Goal: Information Seeking & Learning: Learn about a topic

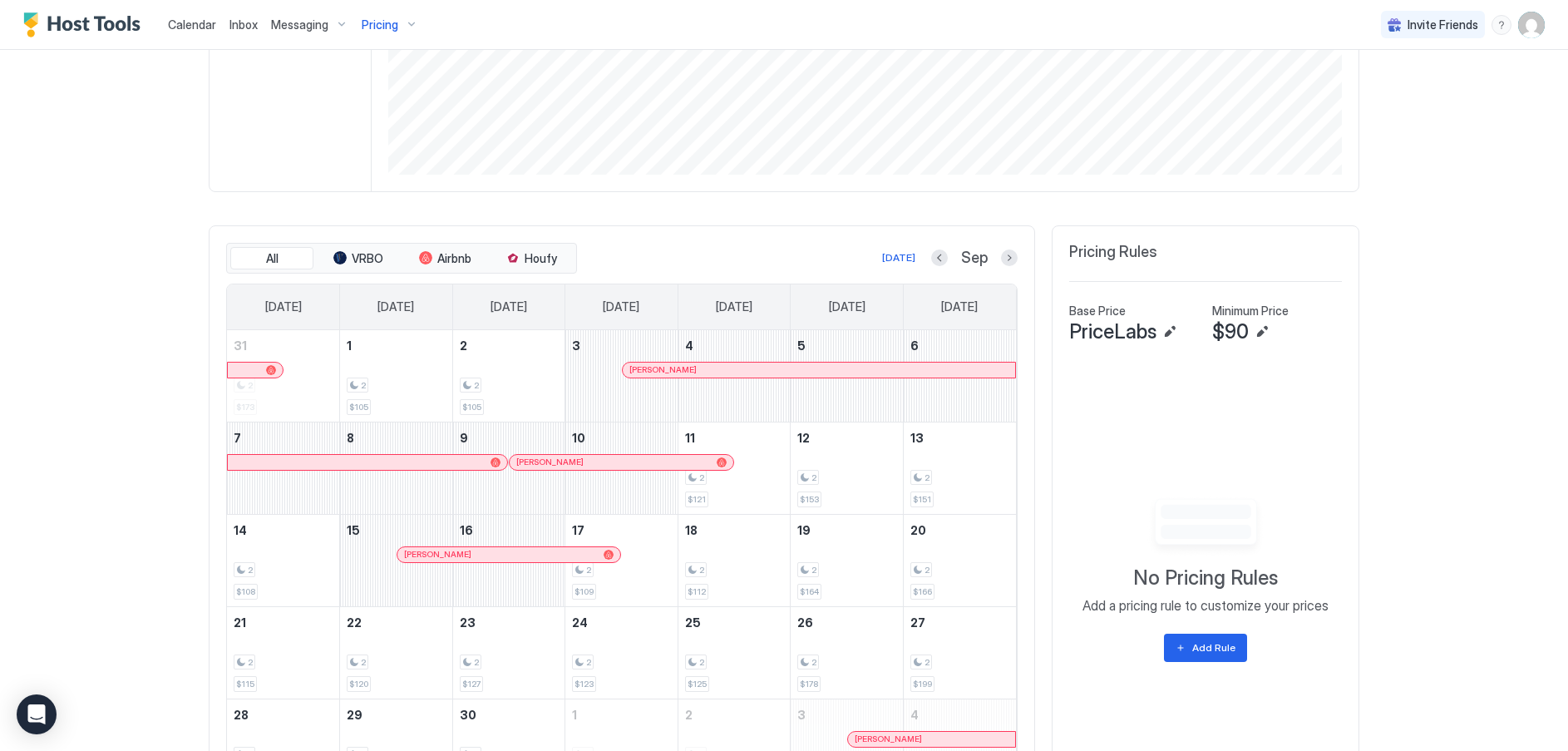
scroll to position [83, 0]
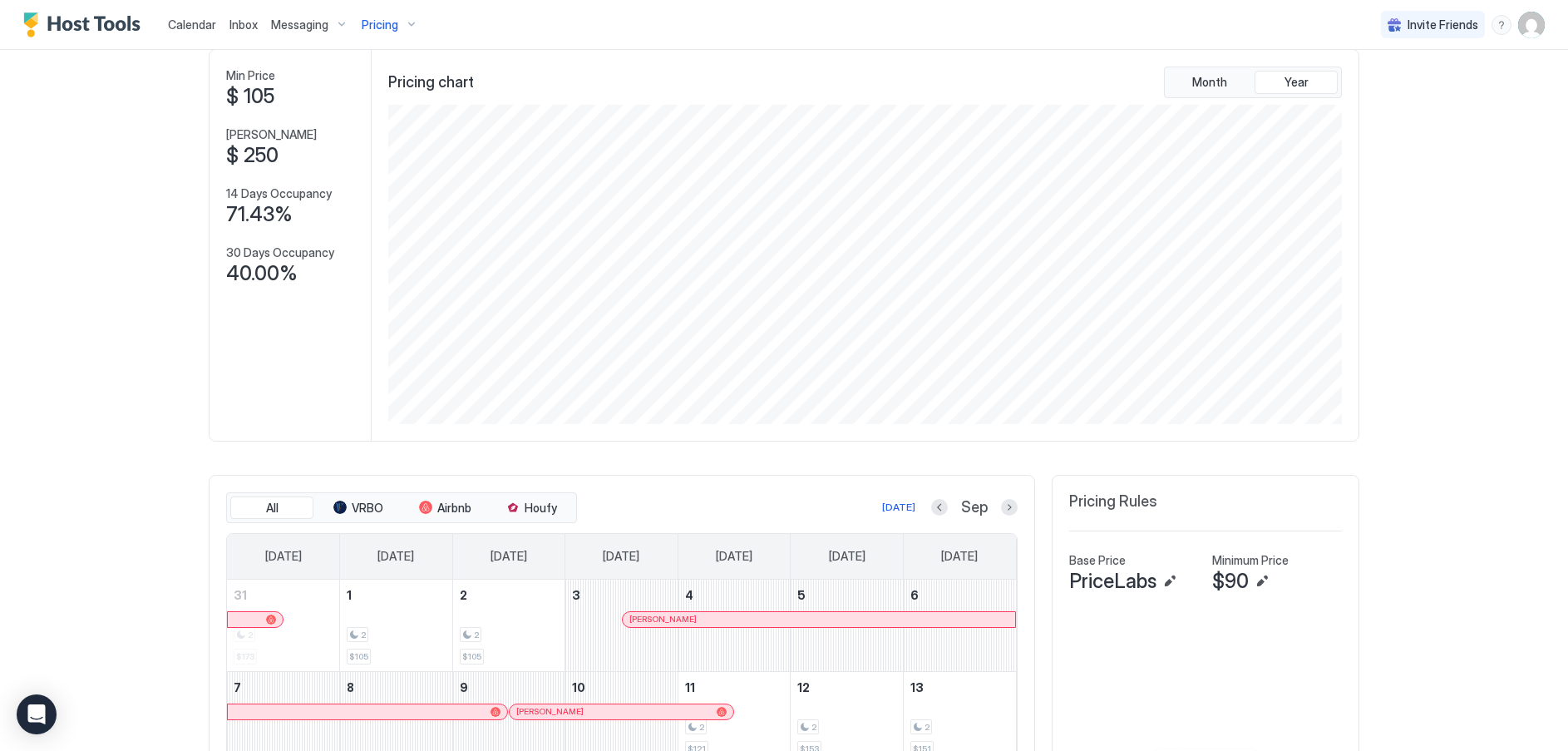
click at [399, 23] on div "Pricing" at bounding box center [389, 25] width 69 height 28
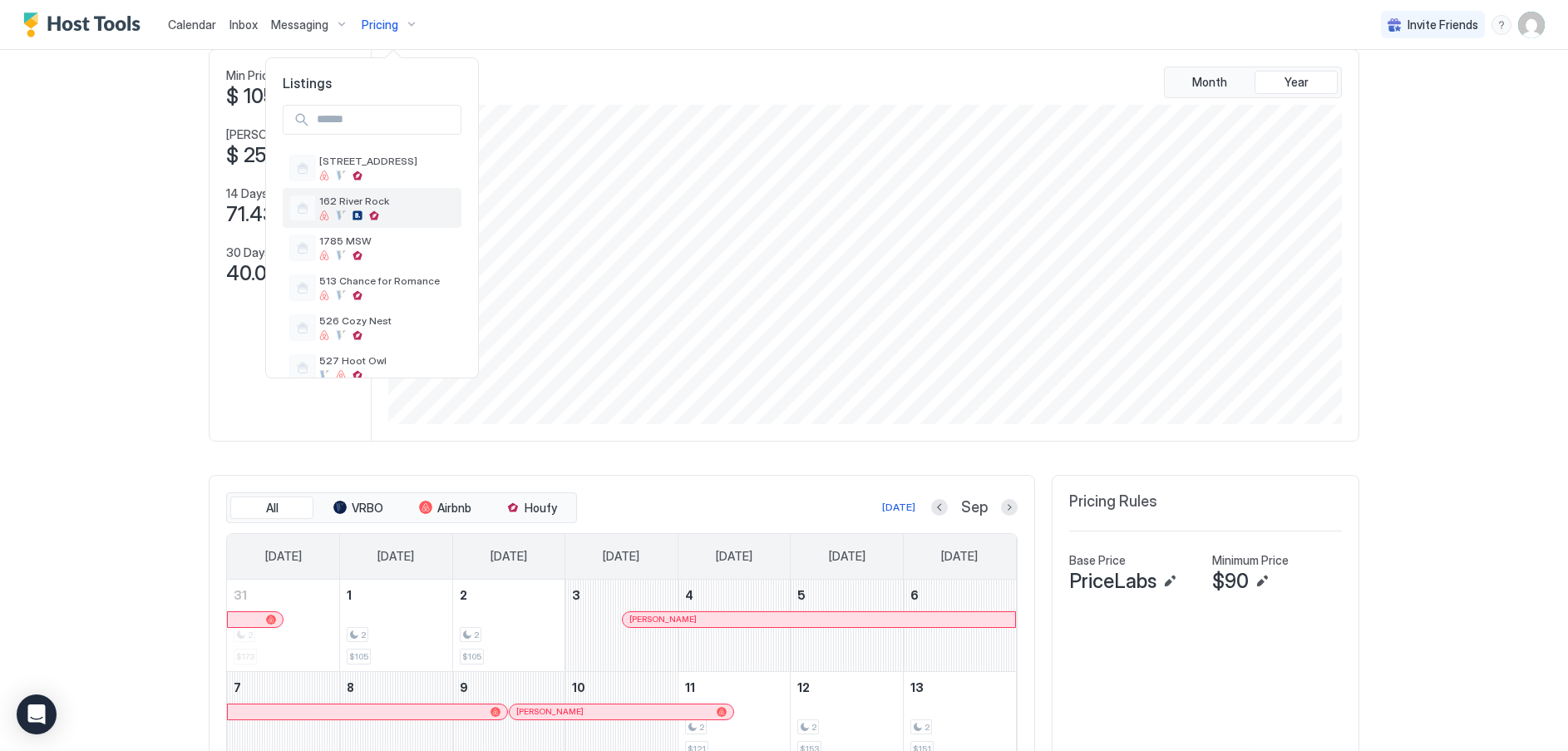
click at [343, 206] on span "162 River Rock" at bounding box center [387, 201] width 135 height 13
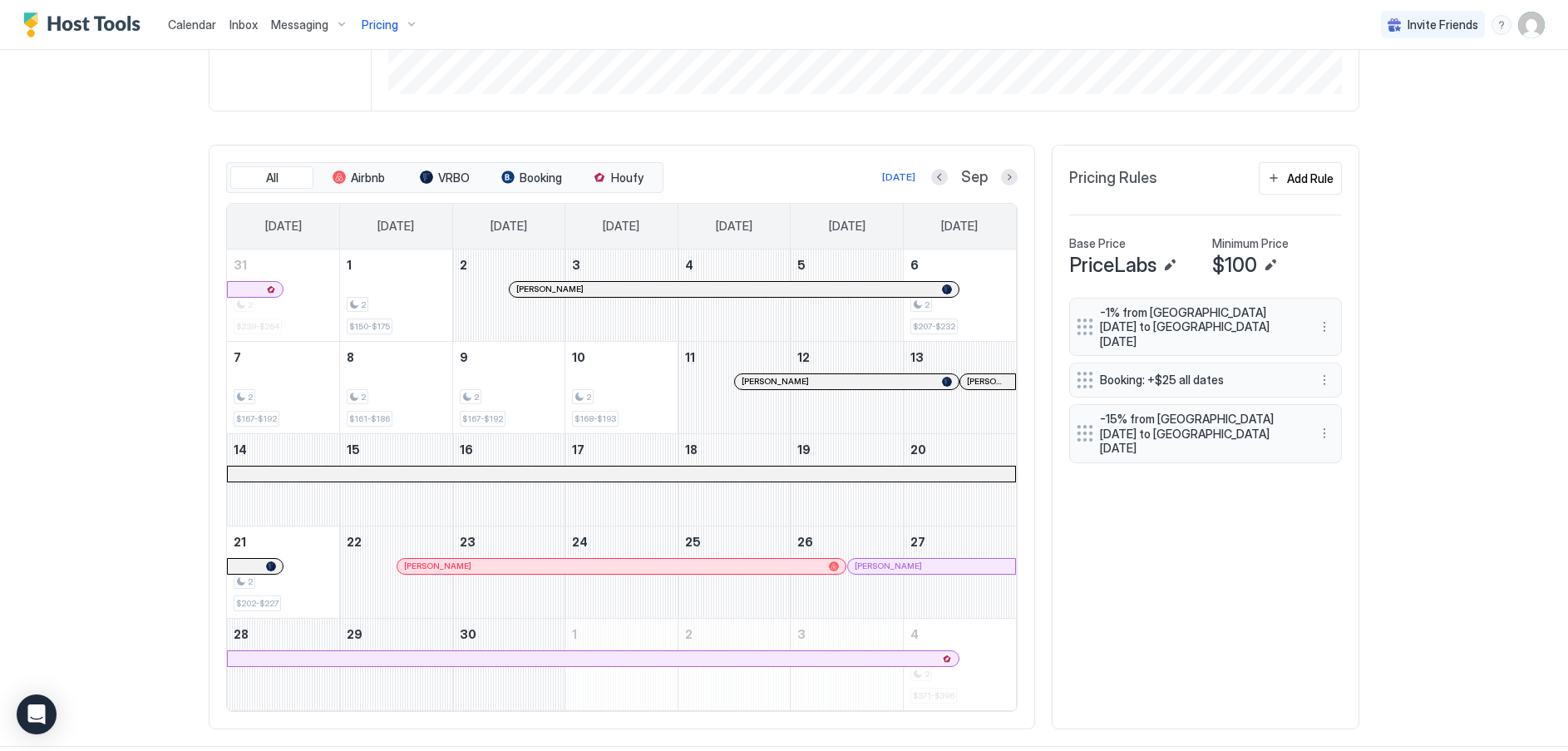
scroll to position [416, 0]
click at [1003, 176] on button "Next month" at bounding box center [1009, 175] width 17 height 17
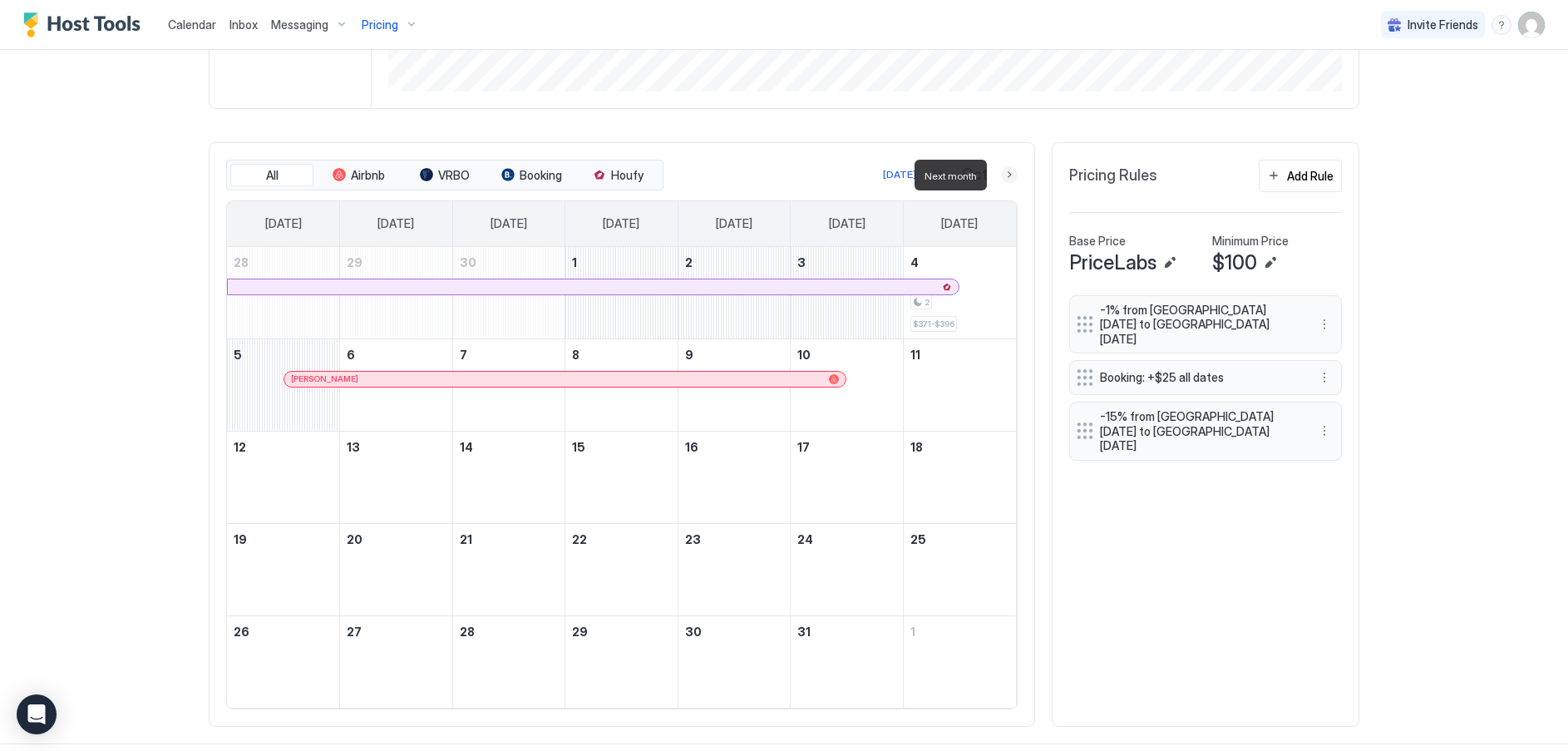
click at [1002, 175] on button "Next month" at bounding box center [1009, 175] width 17 height 17
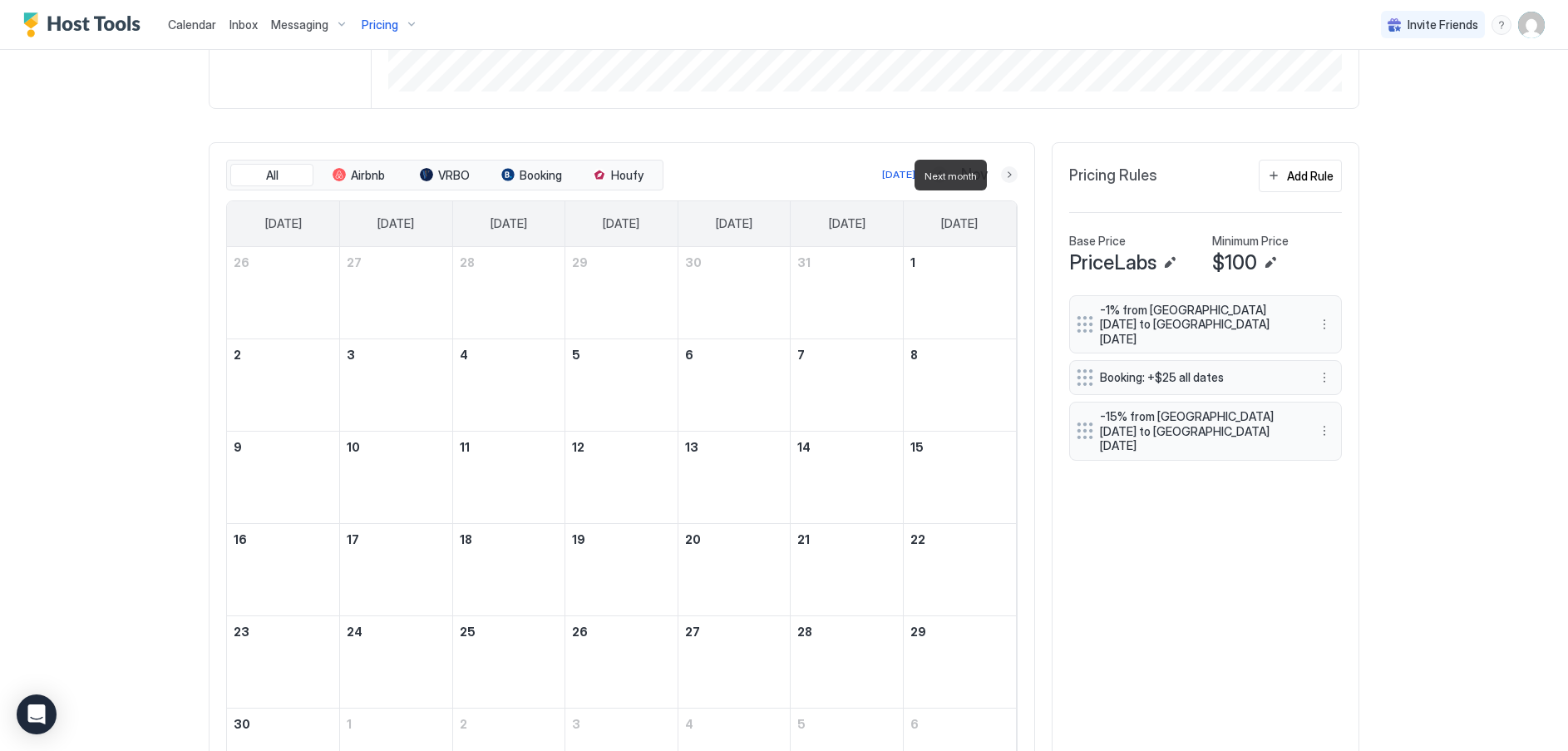
click at [1002, 175] on button "Next month" at bounding box center [1009, 175] width 17 height 17
click at [1001, 175] on button "Next month" at bounding box center [1009, 175] width 17 height 17
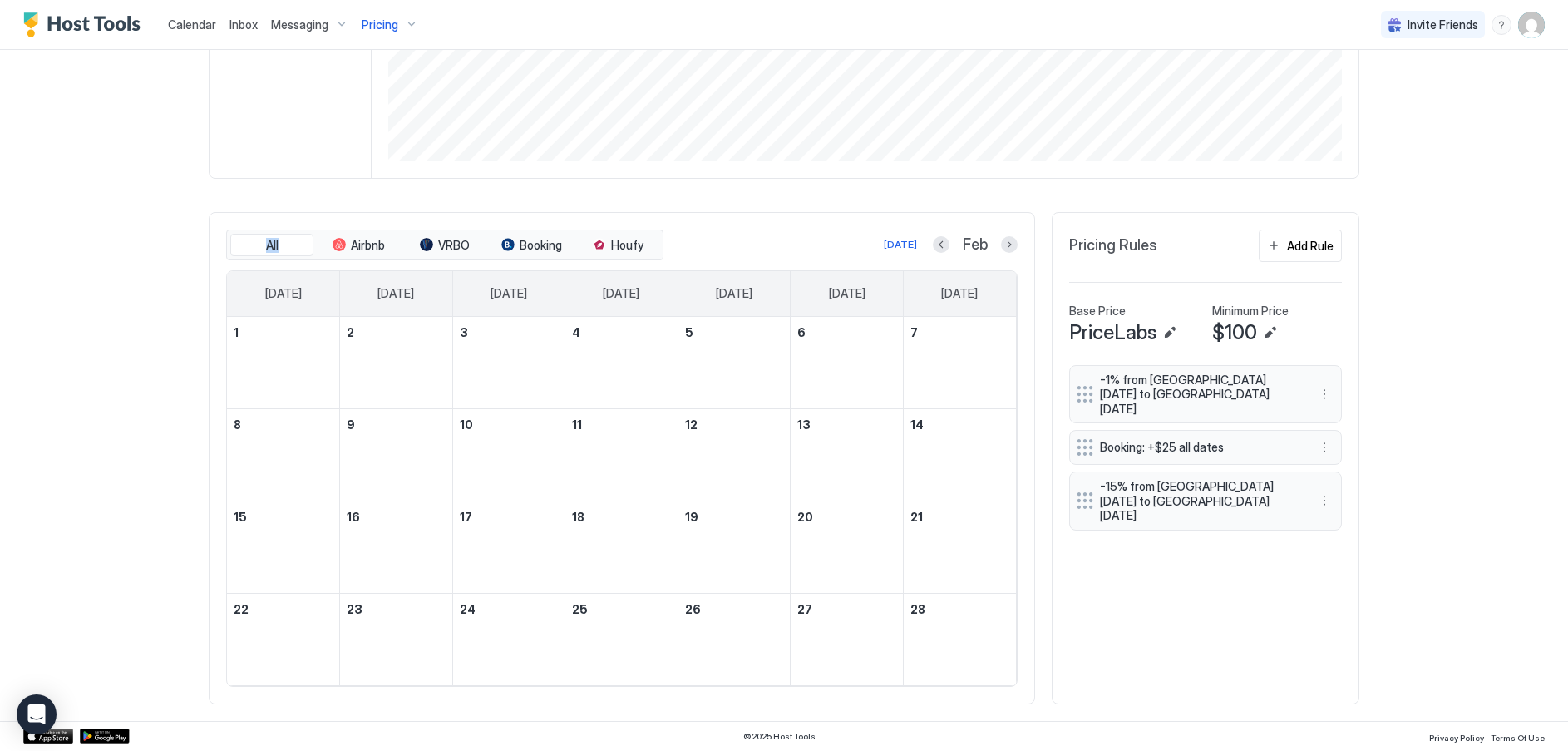
click at [1001, 243] on button "Next month" at bounding box center [1009, 244] width 17 height 17
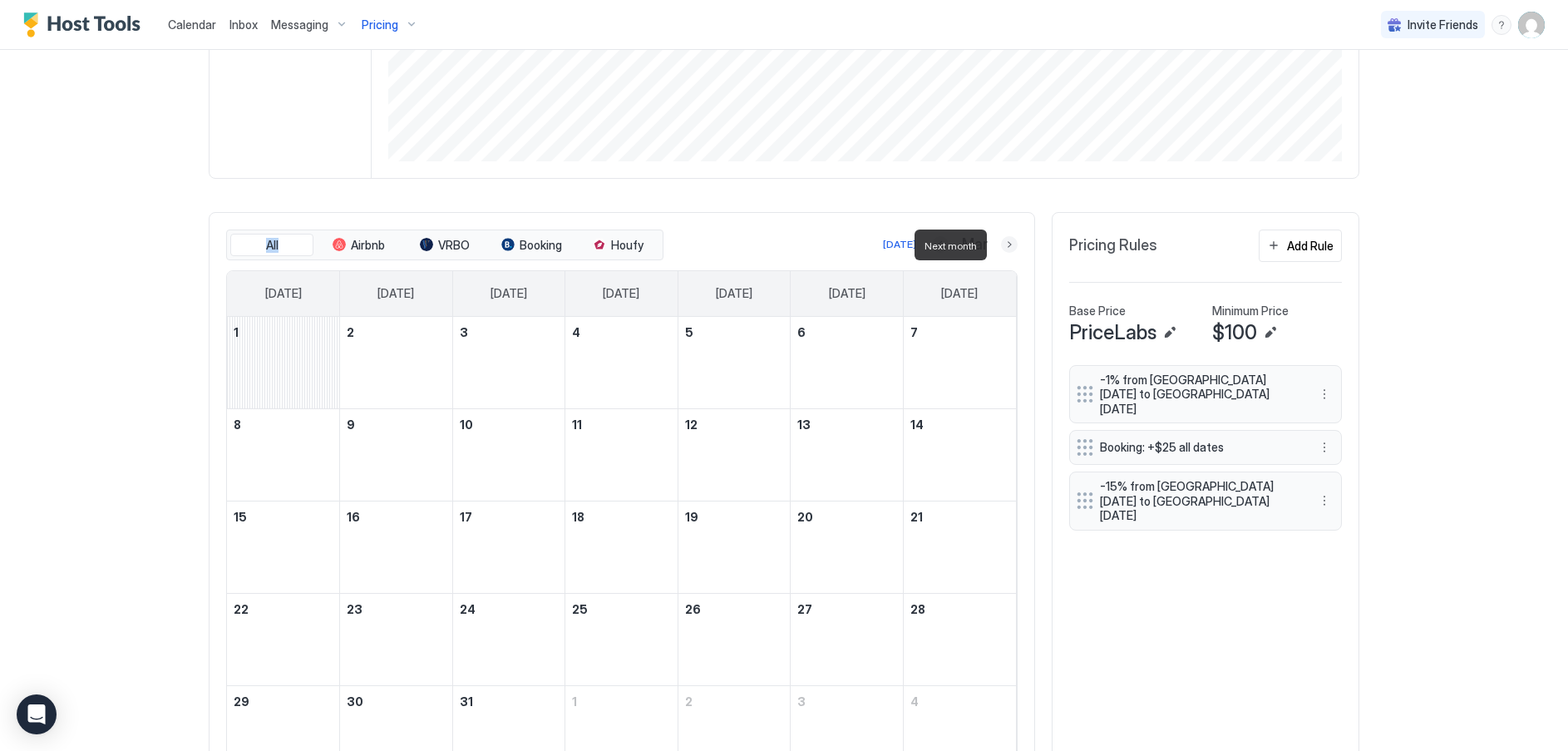
click at [1001, 245] on button "Next month" at bounding box center [1009, 244] width 17 height 17
click at [1001, 244] on button "Next month" at bounding box center [1009, 244] width 17 height 17
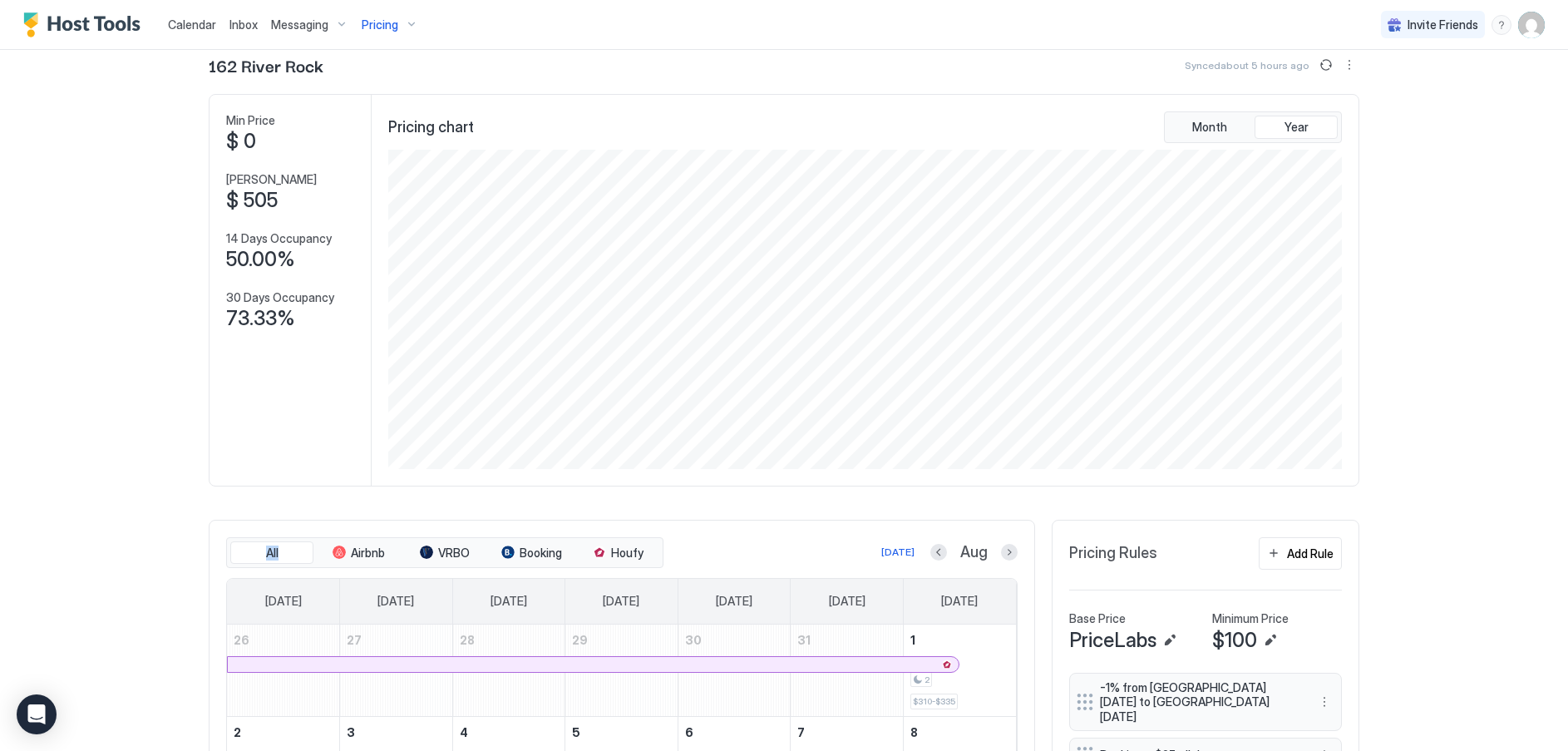
scroll to position [0, 0]
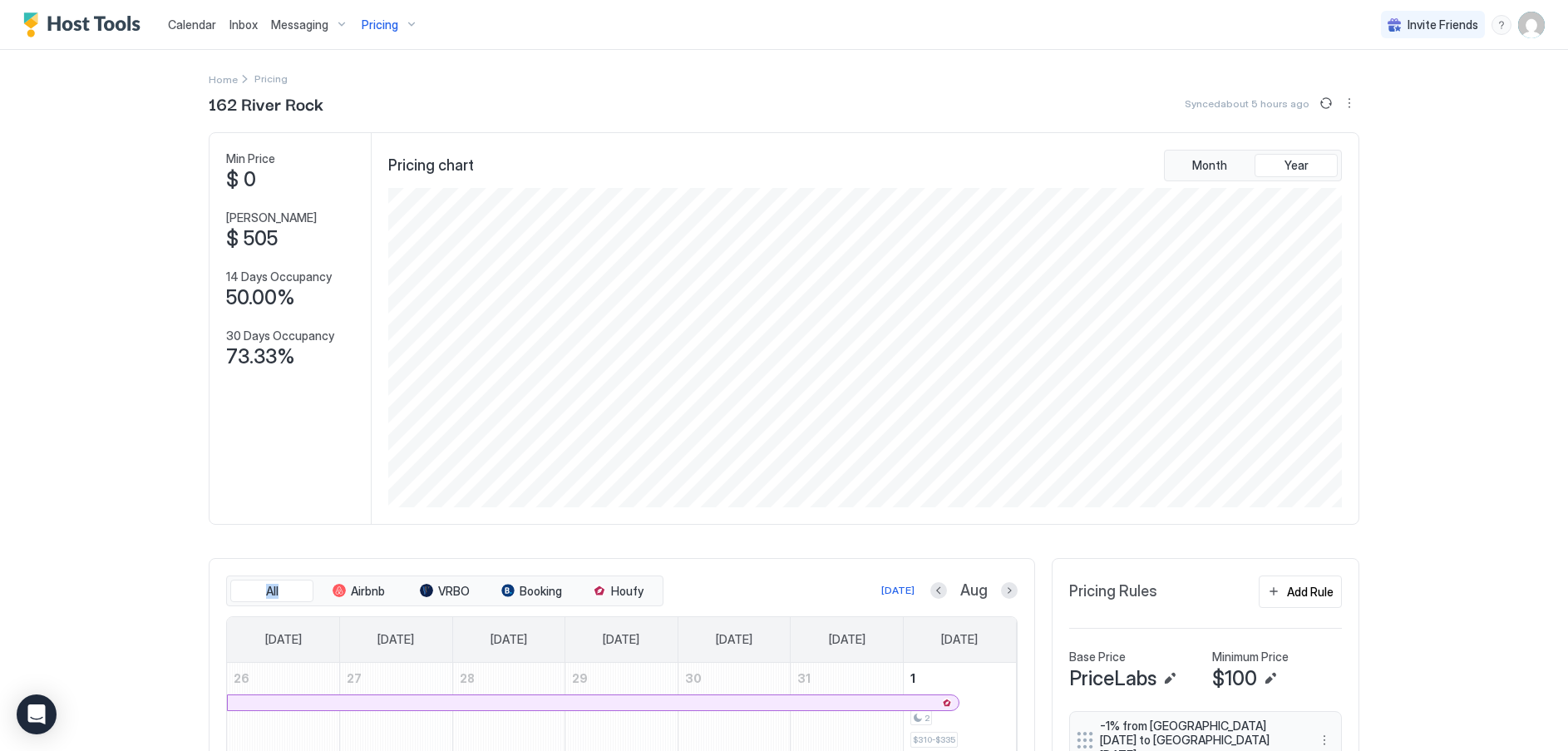
click at [190, 19] on span "Calendar" at bounding box center [192, 24] width 49 height 14
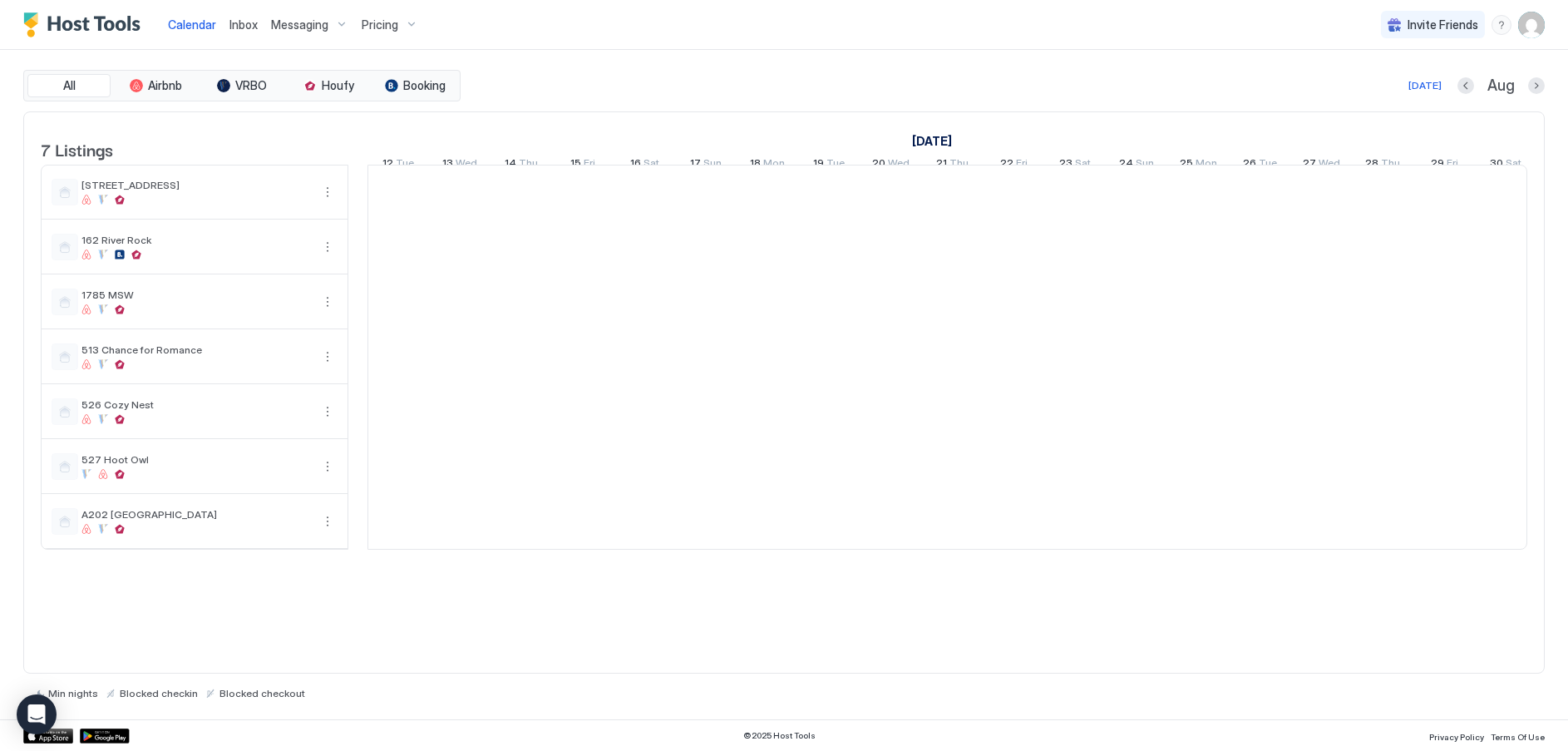
scroll to position [0, 923]
